Goal: Navigation & Orientation: Find specific page/section

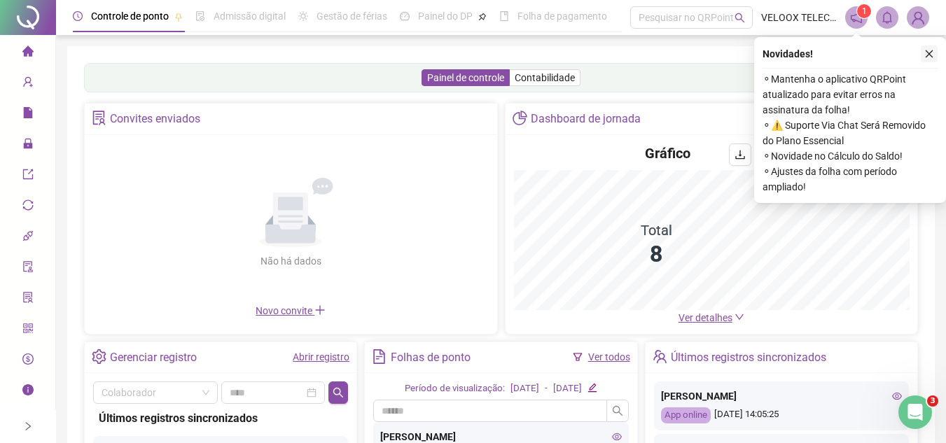
click at [931, 54] on icon "close" at bounding box center [929, 54] width 10 height 10
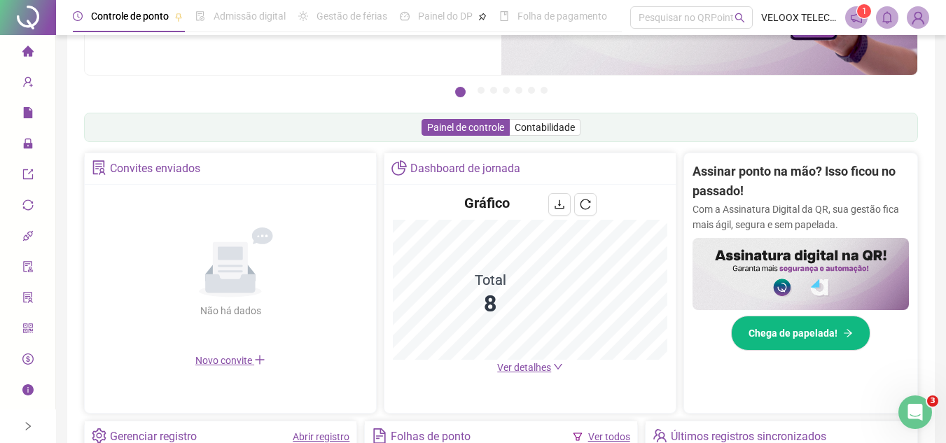
scroll to position [118, 0]
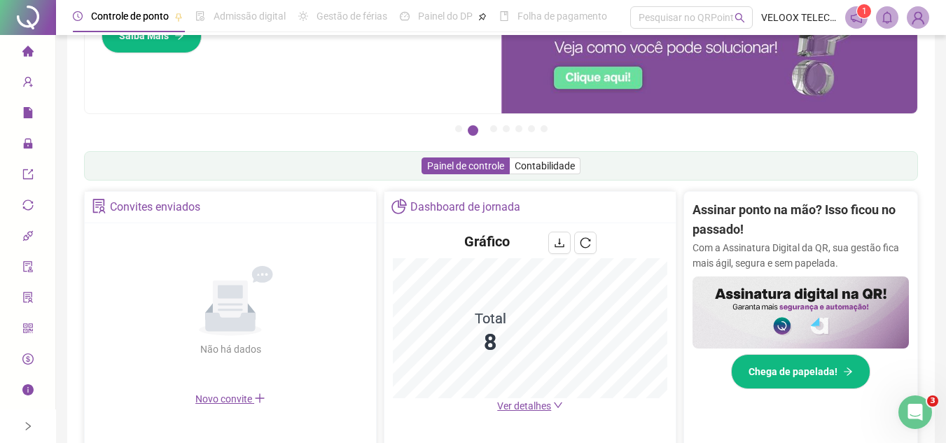
click at [714, 213] on h2 "Assinar ponto na mão? Isso ficou no passado!" at bounding box center [801, 220] width 216 height 40
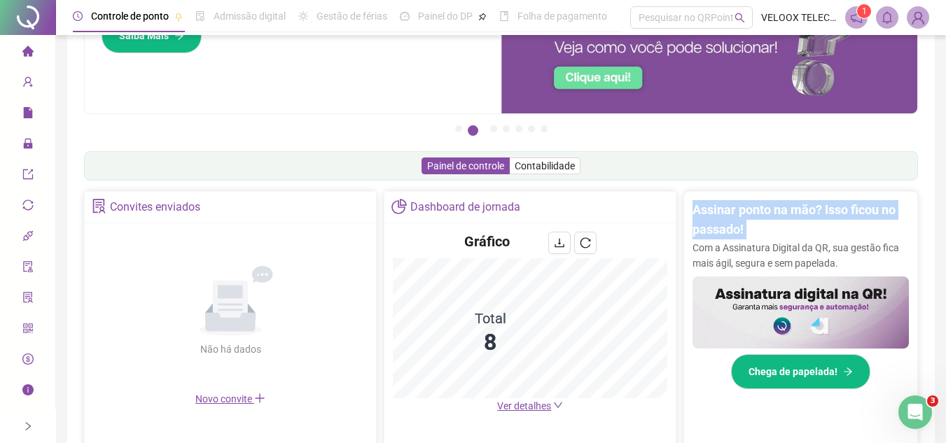
click at [714, 213] on h2 "Assinar ponto na mão? Isso ficou no passado!" at bounding box center [801, 220] width 216 height 40
click at [763, 211] on h2 "Assinar ponto na mão? Isso ficou no passado!" at bounding box center [801, 220] width 216 height 40
click at [761, 221] on h2 "Assinar ponto na mão? Isso ficou no passado!" at bounding box center [801, 220] width 216 height 40
click at [756, 223] on h2 "Assinar ponto na mão? Isso ficou no passado!" at bounding box center [801, 220] width 216 height 40
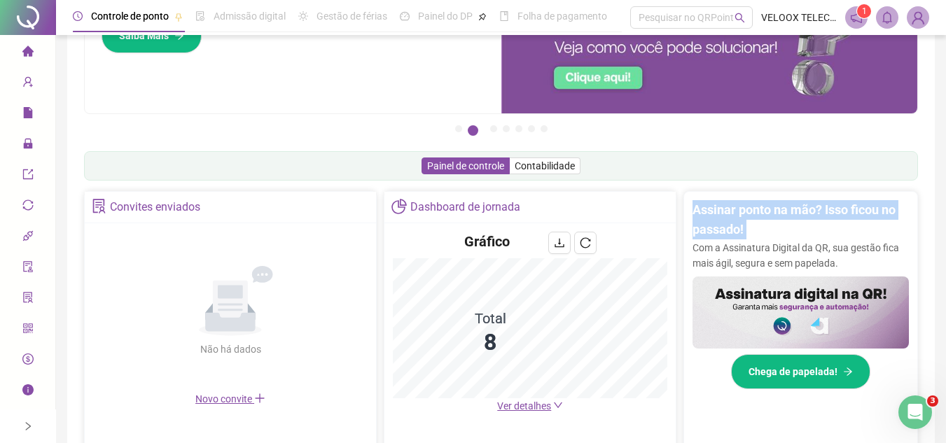
click at [742, 228] on h2 "Assinar ponto na mão? Isso ficou no passado!" at bounding box center [801, 220] width 216 height 40
click at [740, 229] on h2 "Assinar ponto na mão? Isso ficou no passado!" at bounding box center [801, 220] width 216 height 40
click at [730, 228] on h2 "Assinar ponto na mão? Isso ficou no passado!" at bounding box center [801, 220] width 216 height 40
click at [722, 212] on h2 "Assinar ponto na mão? Isso ficou no passado!" at bounding box center [801, 220] width 216 height 40
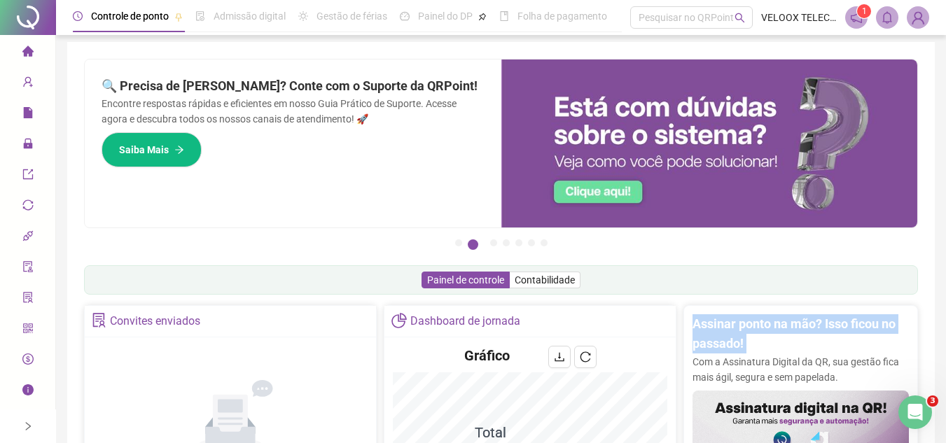
scroll to position [0, 0]
